Goal: Task Accomplishment & Management: Complete application form

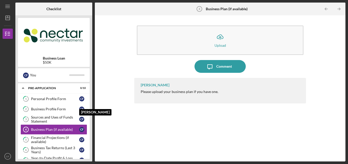
scroll to position [36, 0]
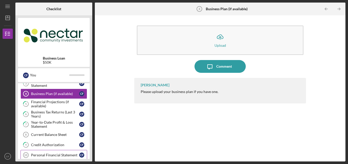
click at [72, 153] on div "Personal Financial Statement" at bounding box center [55, 155] width 48 height 4
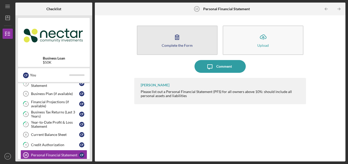
click at [198, 44] on button "Complete the Form Form" at bounding box center [177, 40] width 81 height 29
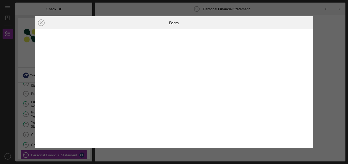
click at [320, 50] on div "Icon/Close Form" at bounding box center [174, 82] width 348 height 164
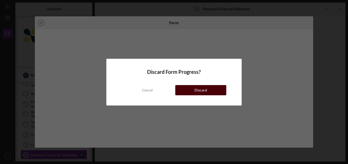
click at [188, 90] on button "Discard" at bounding box center [200, 90] width 51 height 10
